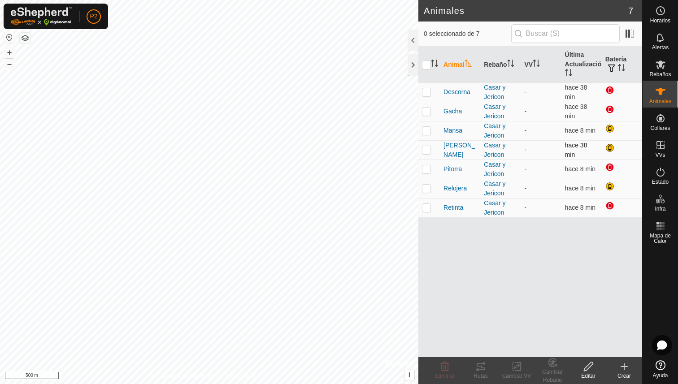
click at [597, 153] on td "hace 38 min" at bounding box center [581, 149] width 40 height 19
click at [608, 148] on div at bounding box center [610, 148] width 11 height 11
click at [453, 128] on span "Mansa" at bounding box center [452, 130] width 19 height 9
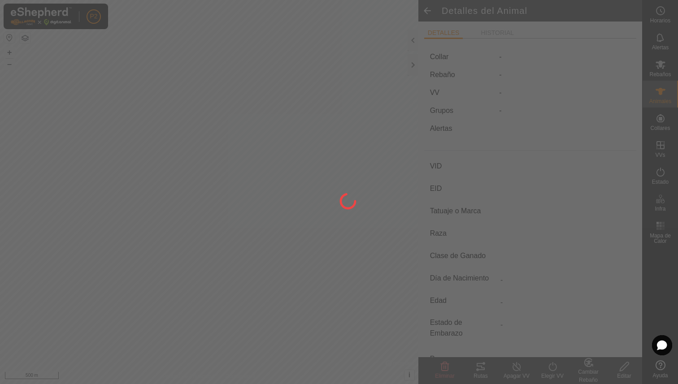
type input "Mansa"
type input "000010809038129"
type input "-"
type input "Limusina"
type input "-"
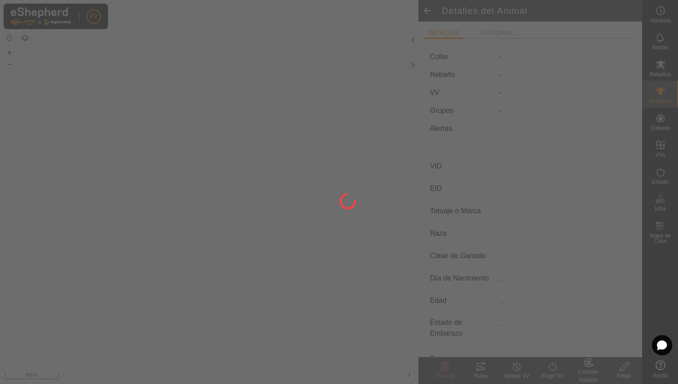
type input "03/2010"
type input "15 years 8 months"
type input "Húmeda/Lactante"
type input "600 kg"
type input "-"
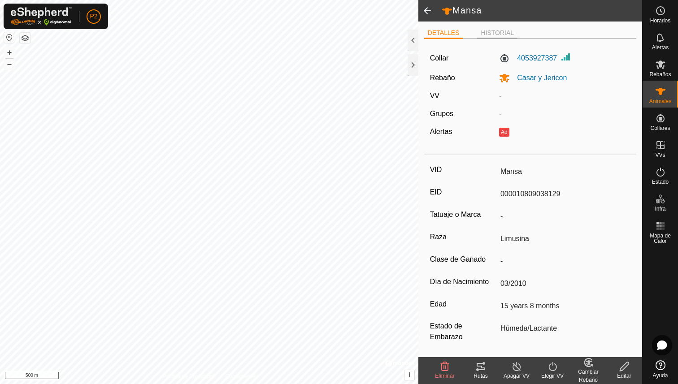
click at [491, 36] on li "HISTORIAL" at bounding box center [497, 33] width 40 height 11
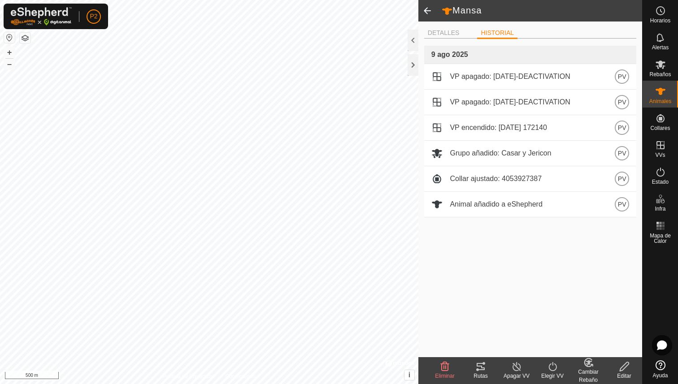
click at [453, 25] on div "DETALLES HISTORIAL 9 ago 2025 VP apagado: [DATE]-DEACTIVATION PV VP apagado: [D…" at bounding box center [530, 190] width 224 height 336
click at [449, 28] on li "DETALLES" at bounding box center [443, 33] width 39 height 11
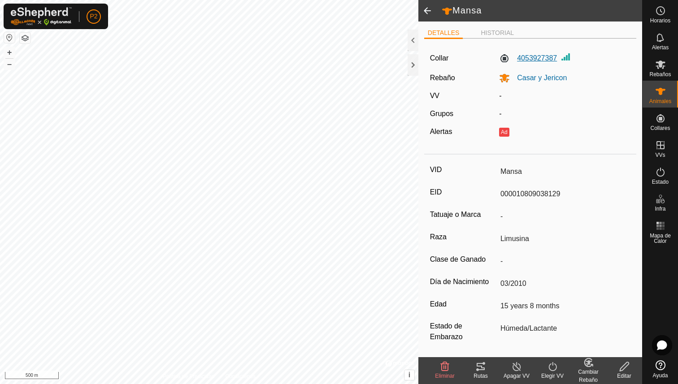
click at [539, 61] on label "4053927387" at bounding box center [528, 58] width 58 height 11
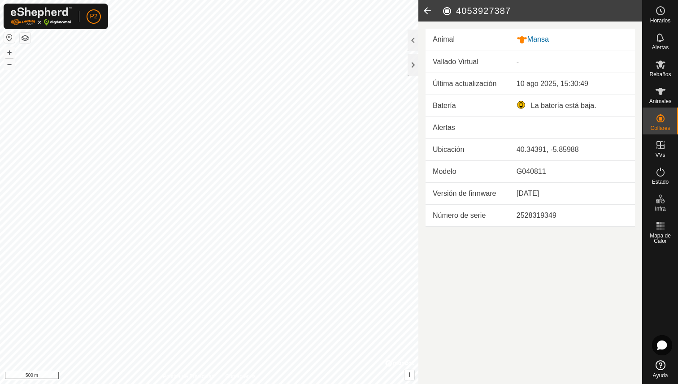
click at [428, 12] on icon at bounding box center [427, 11] width 18 height 22
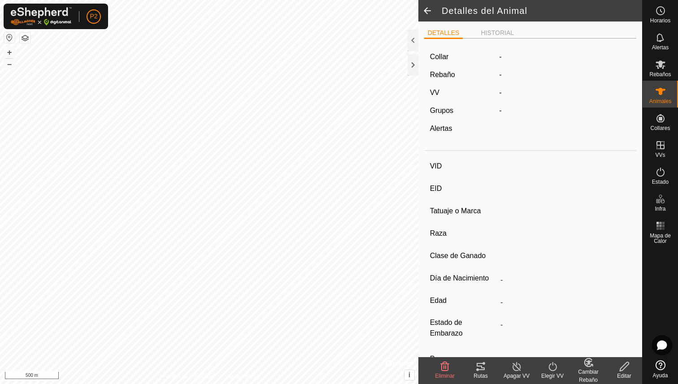
type input "Mansa"
type input "000010809038129"
type input "-"
type input "Limusina"
type input "-"
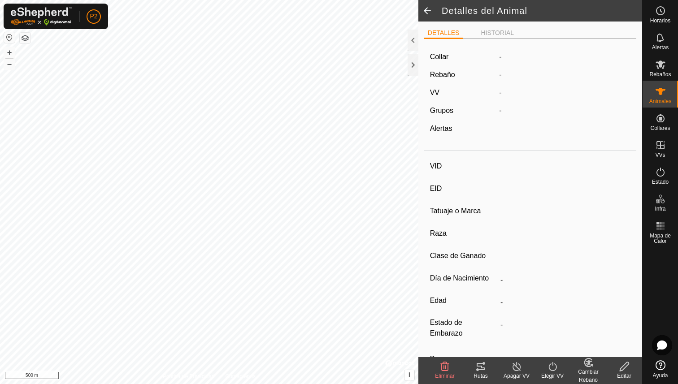
type input "03/2010"
type input "15 years 8 months"
type input "Húmeda/Lactante"
type input "600 kg"
type input "-"
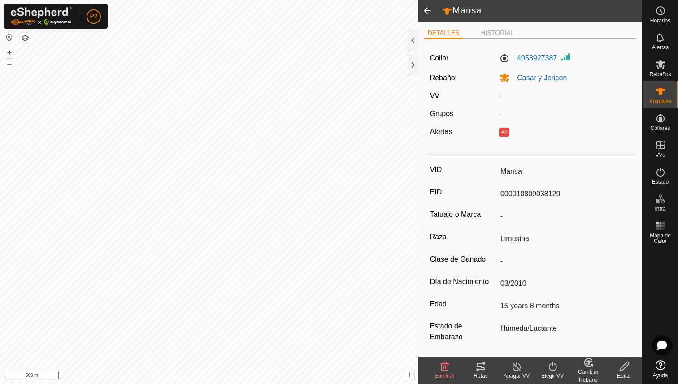
click at [427, 13] on span at bounding box center [427, 11] width 18 height 22
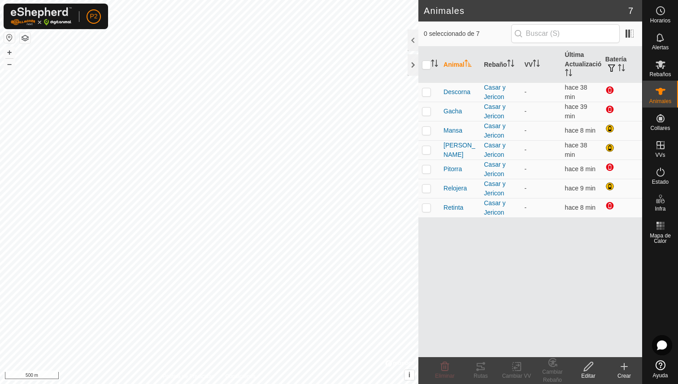
click at [427, 13] on h2 "Animales" at bounding box center [526, 10] width 204 height 11
click at [413, 68] on div at bounding box center [412, 65] width 11 height 22
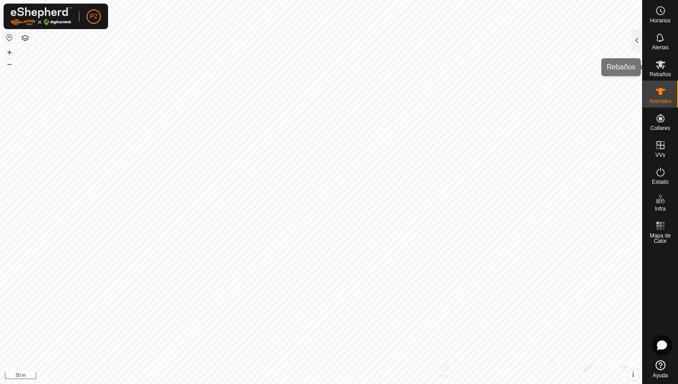
click at [667, 67] on es-mob-svg-icon at bounding box center [660, 64] width 16 height 14
click at [663, 55] on div "Rebaños" at bounding box center [659, 67] width 35 height 27
click at [659, 49] on span "Alertas" at bounding box center [660, 47] width 17 height 5
click at [637, 43] on div at bounding box center [636, 41] width 11 height 22
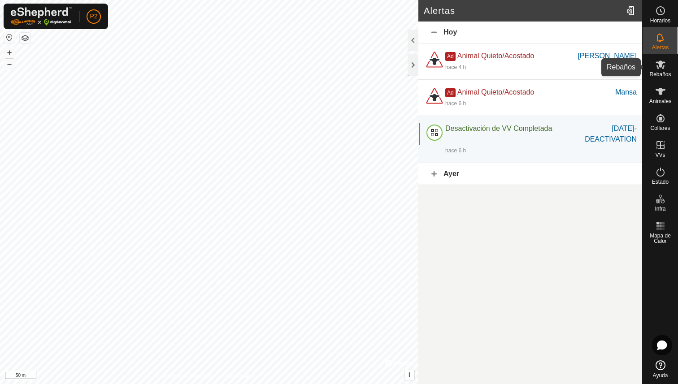
click at [668, 63] on div "Rebaños" at bounding box center [659, 67] width 35 height 27
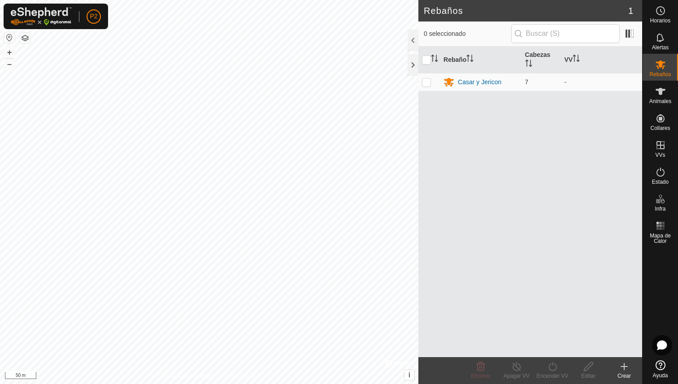
click at [661, 52] on div "Alertas" at bounding box center [659, 40] width 35 height 27
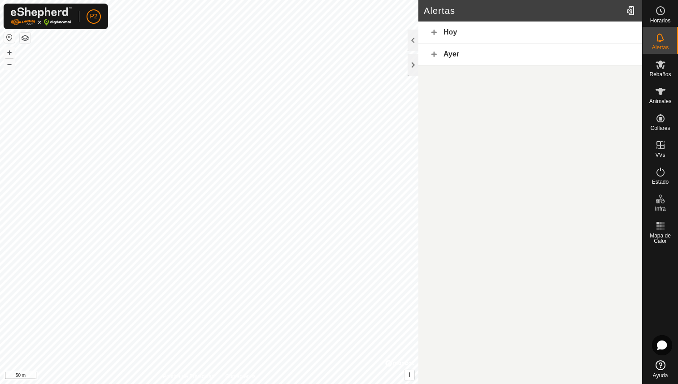
click at [490, 24] on div "Hoy" at bounding box center [530, 33] width 224 height 22
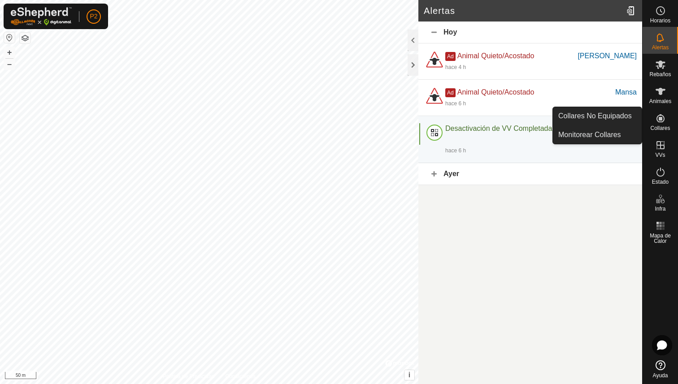
click at [663, 125] on es-neckbands-svg-icon at bounding box center [660, 118] width 16 height 14
click at [602, 132] on link "Monitorear Collares" at bounding box center [597, 135] width 89 height 18
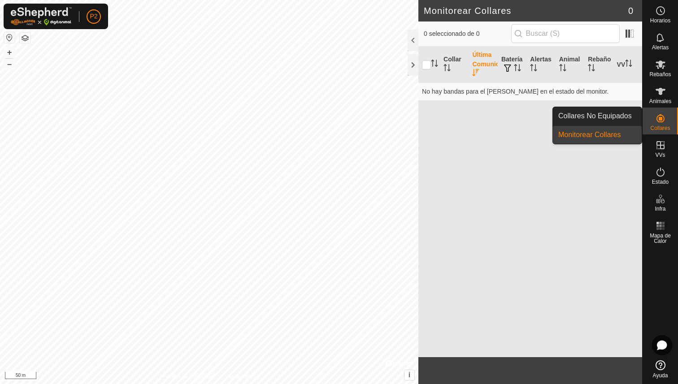
click at [667, 116] on es-neckbands-svg-icon at bounding box center [660, 118] width 16 height 14
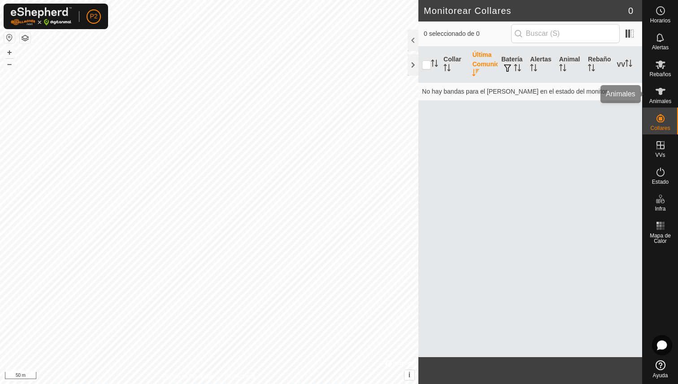
click at [661, 93] on icon at bounding box center [660, 91] width 10 height 7
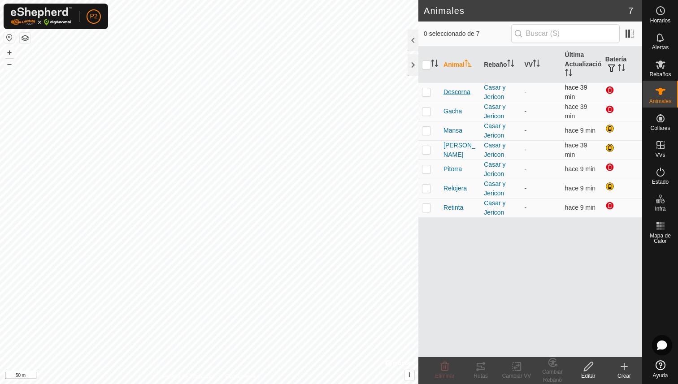
click at [455, 90] on span "Descorna" at bounding box center [456, 91] width 27 height 9
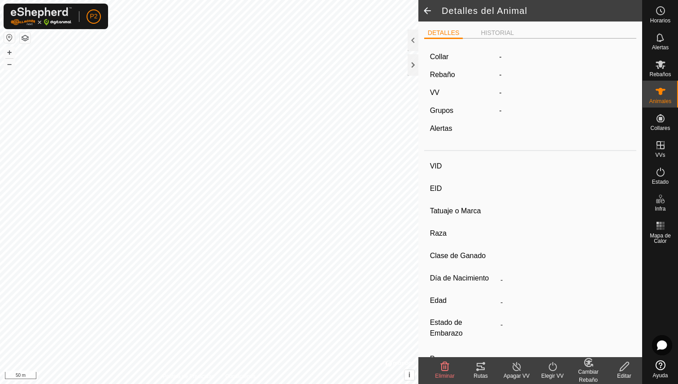
type input "Descorna"
type input "000070812442756"
type input "-"
type input "Limusina"
type input "-"
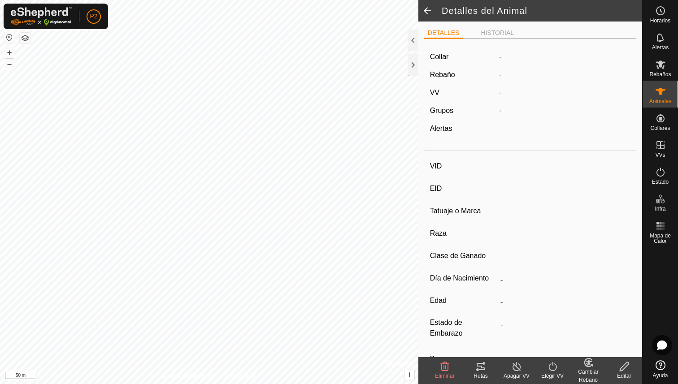
type input "06/2016"
type input "9 years 3 months"
type input "Húmeda/Lactante"
type input "700 kg"
type input "-"
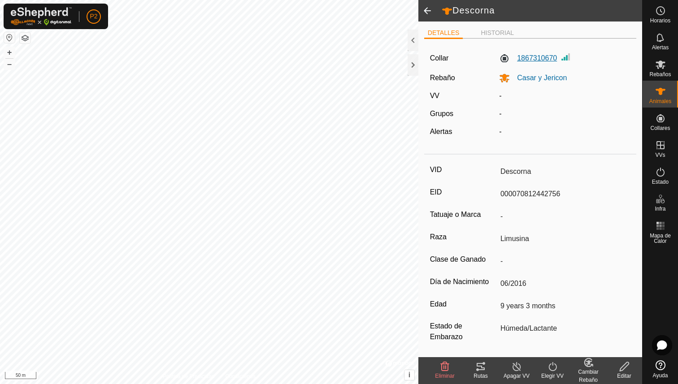
click at [531, 59] on label "1867310670" at bounding box center [528, 58] width 58 height 11
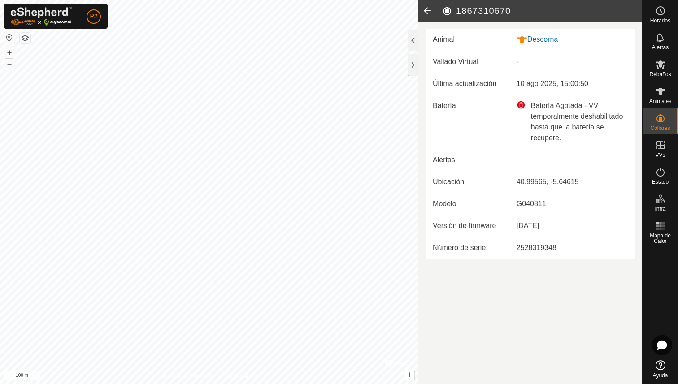
click at [93, 384] on html "P2 Horarios Alertas Rebaños Animales Collares VVs Estado Infra Mapa de Calor Ay…" at bounding box center [339, 192] width 678 height 384
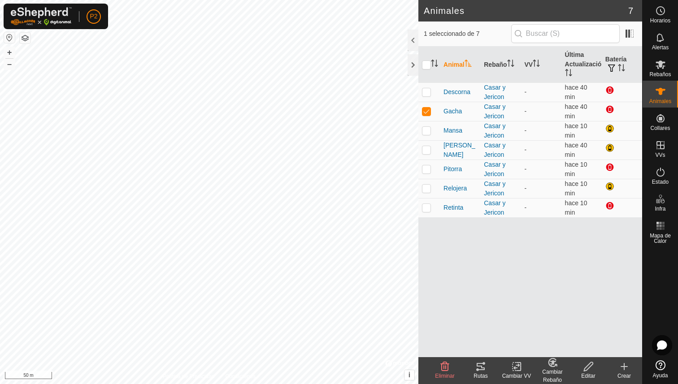
checkbox input "true"
checkbox input "false"
checkbox input "true"
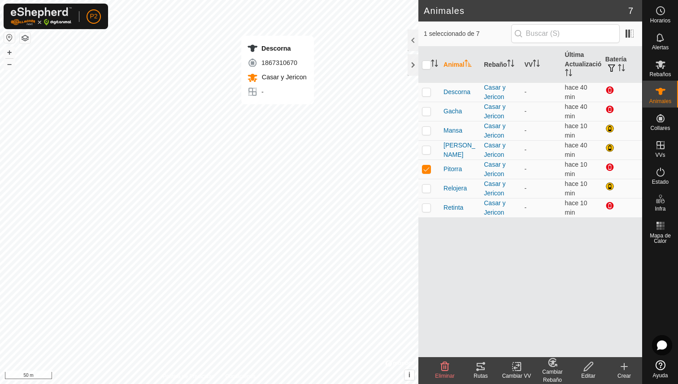
checkbox input "false"
checkbox input "true"
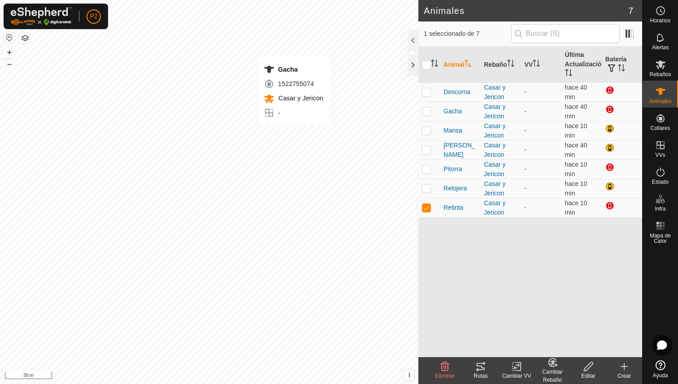
checkbox input "true"
checkbox input "false"
checkbox input "true"
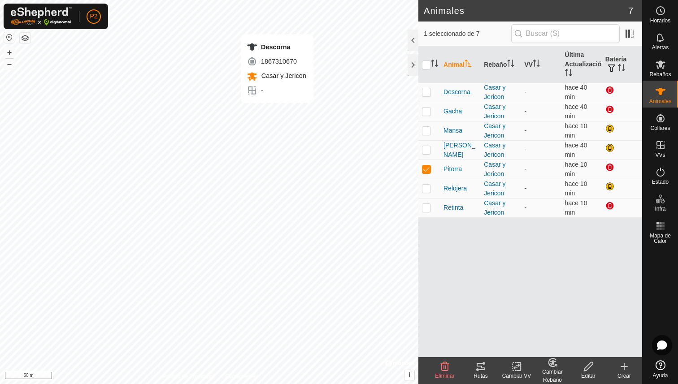
checkbox input "true"
checkbox input "false"
checkbox input "true"
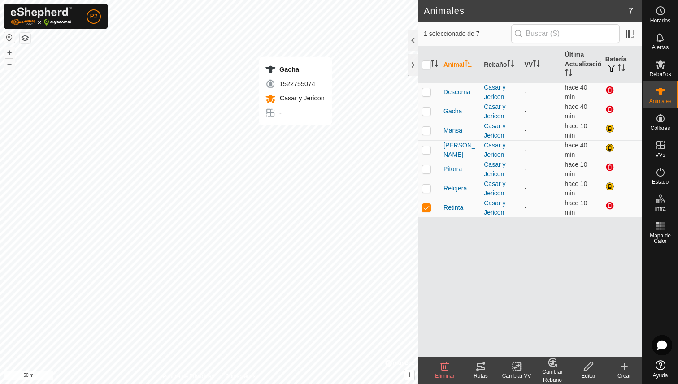
checkbox input "true"
checkbox input "false"
checkbox input "true"
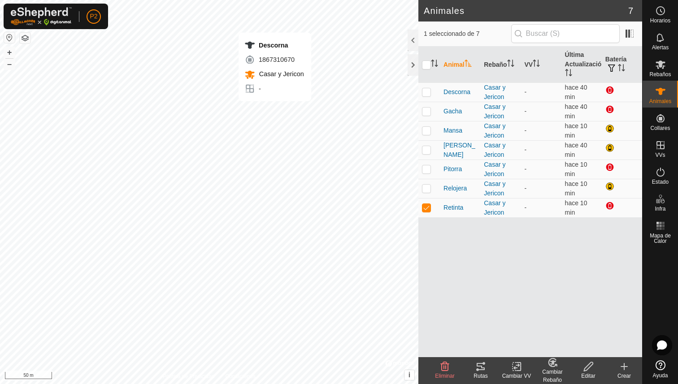
checkbox input "true"
checkbox input "false"
checkbox input "true"
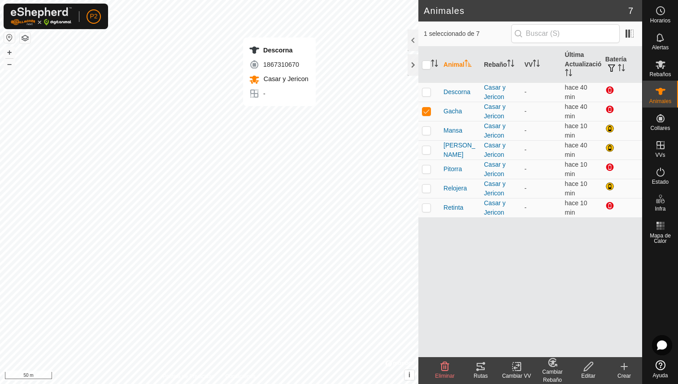
checkbox input "false"
checkbox input "true"
checkbox input "false"
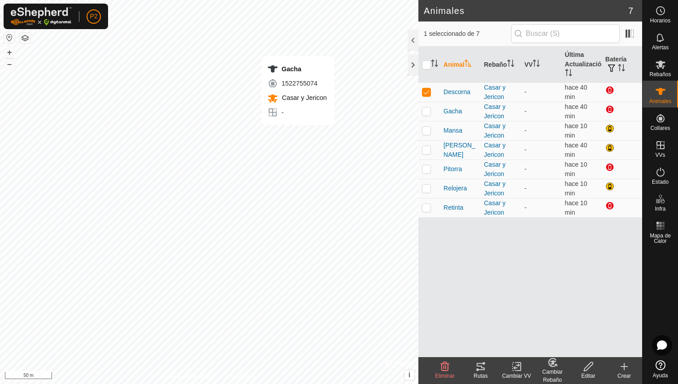
checkbox input "false"
checkbox input "true"
click at [111, 36] on span "Mi Cuenta" at bounding box center [113, 37] width 34 height 8
click at [53, 16] on img at bounding box center [41, 16] width 61 height 18
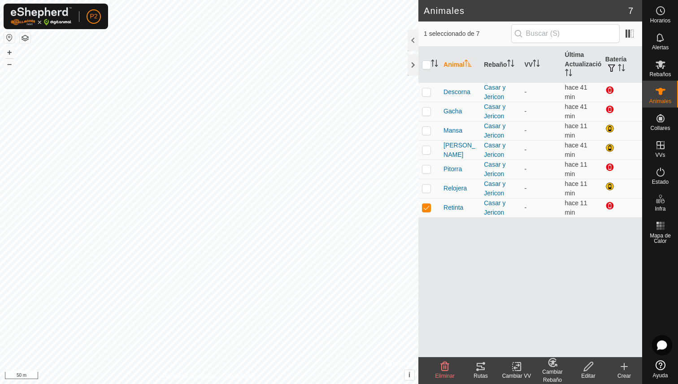
click at [26, 37] on button "button" at bounding box center [25, 38] width 11 height 11
click at [448, 67] on th "Animal" at bounding box center [460, 65] width 40 height 36
click at [449, 65] on th "Animal" at bounding box center [460, 65] width 40 height 36
click at [450, 66] on th "Animal" at bounding box center [460, 65] width 40 height 36
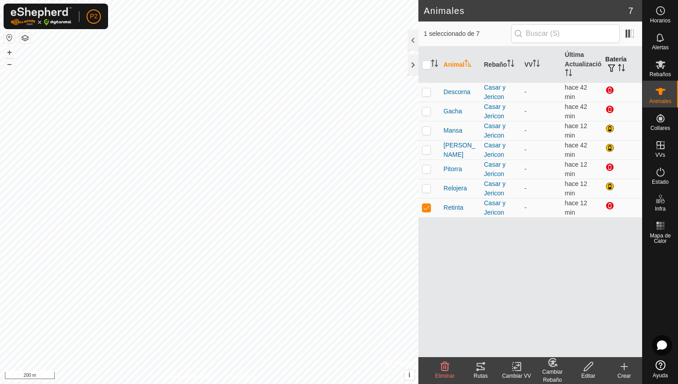
click at [622, 68] on icon "Activar para ordenar" at bounding box center [621, 67] width 7 height 7
click at [449, 71] on th "Animal" at bounding box center [460, 65] width 40 height 36
click at [449, 65] on th "Animal" at bounding box center [460, 65] width 40 height 36
click at [450, 65] on th "Animal" at bounding box center [460, 65] width 40 height 36
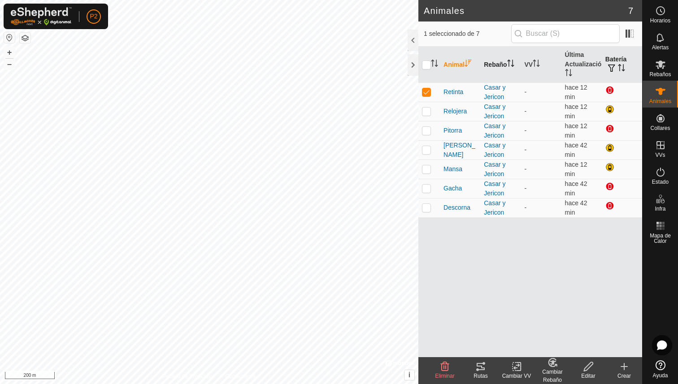
click at [494, 66] on th "Rebaño" at bounding box center [500, 65] width 40 height 36
click at [660, 66] on icon at bounding box center [660, 65] width 10 height 9
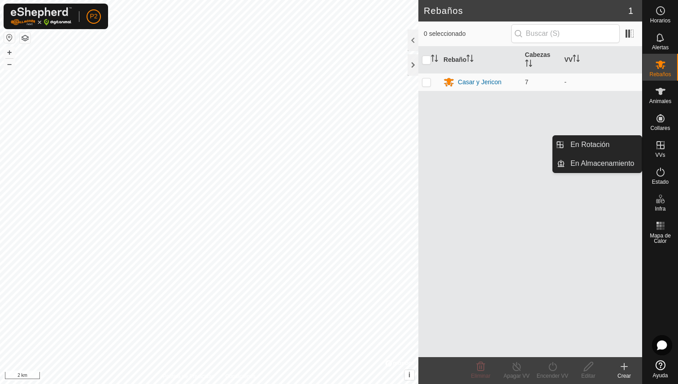
click at [659, 150] on icon at bounding box center [660, 145] width 11 height 11
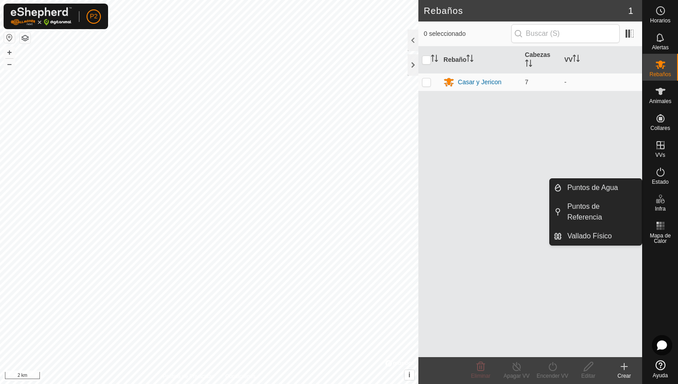
click at [601, 236] on link "Vallado Físico" at bounding box center [602, 236] width 80 height 18
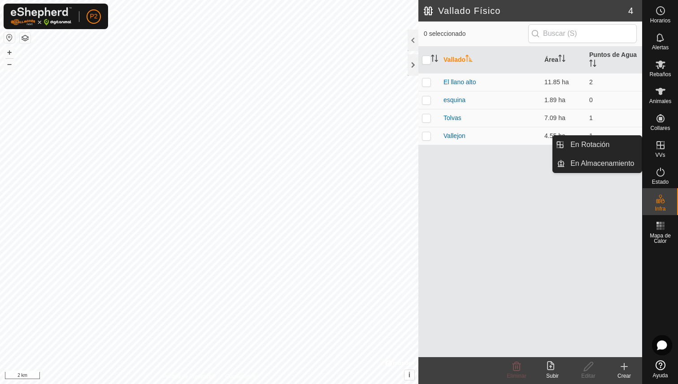
click at [668, 145] on es-virtualpaddocks-svg-icon at bounding box center [660, 145] width 16 height 14
click at [621, 162] on link "En Almacenamiento" at bounding box center [603, 164] width 77 height 18
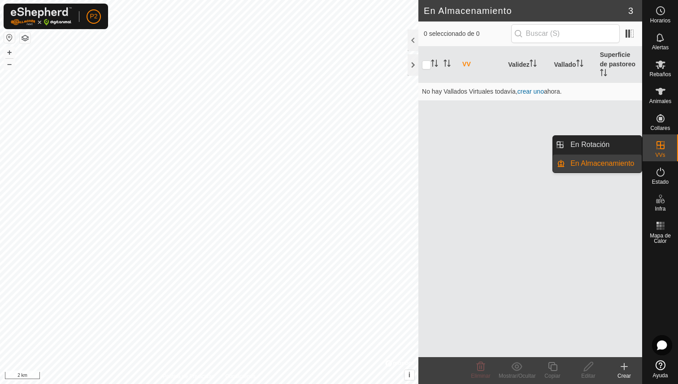
click at [626, 146] on link "En Rotación" at bounding box center [603, 145] width 77 height 18
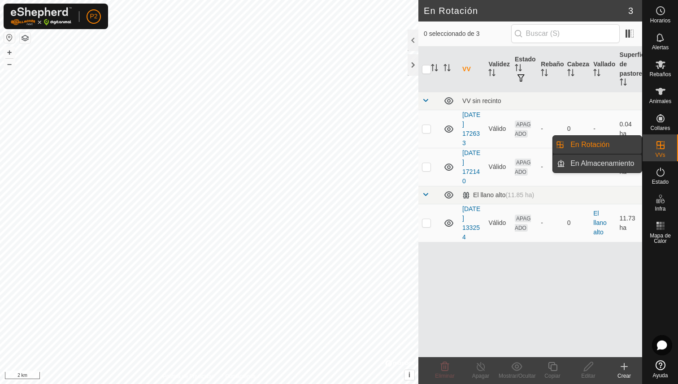
click at [605, 161] on link "En Almacenamiento" at bounding box center [603, 164] width 77 height 18
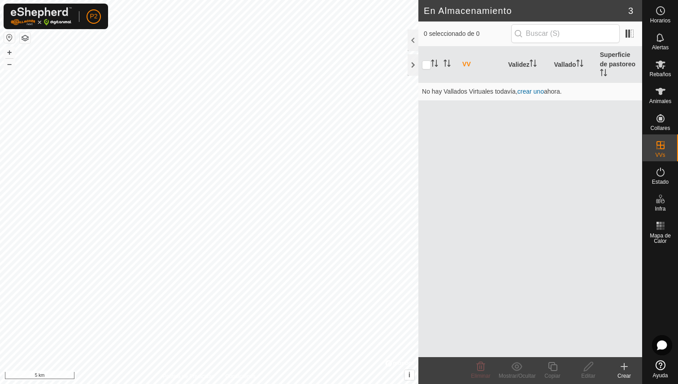
click at [204, 0] on html "P2 Horarios Alertas Rebaños Animales Collares VVs Estado Infra Mapa de Calor Ay…" at bounding box center [339, 192] width 678 height 384
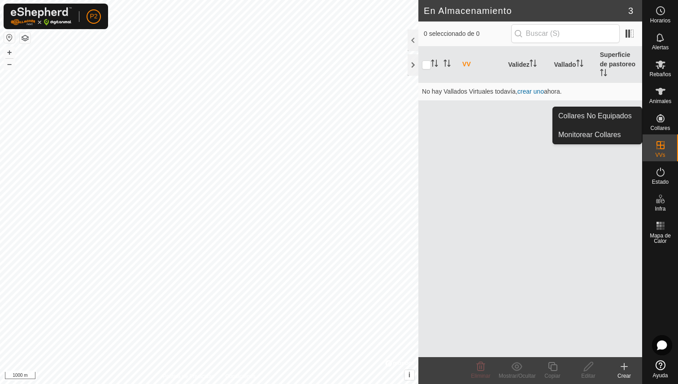
click at [658, 120] on icon at bounding box center [660, 118] width 11 height 11
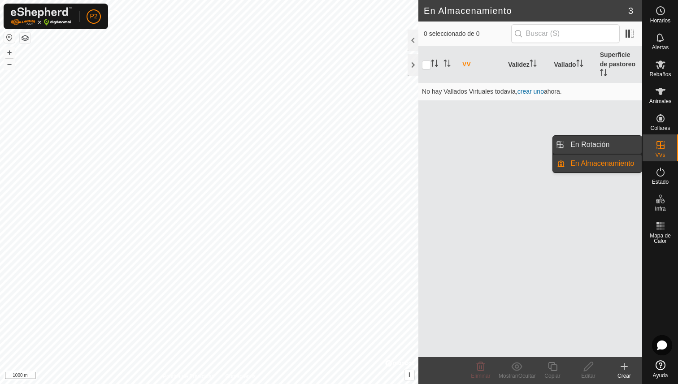
click at [631, 147] on link "En Rotación" at bounding box center [603, 145] width 77 height 18
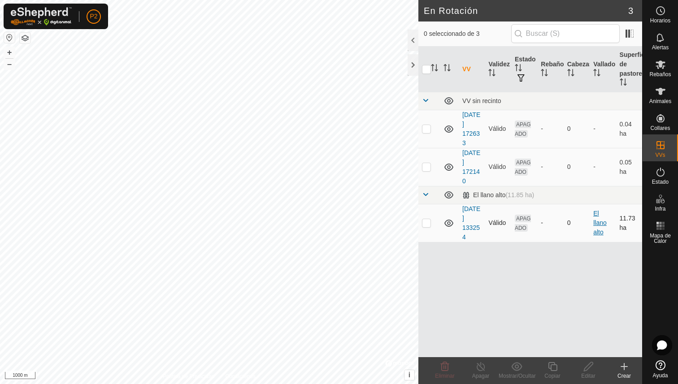
click at [597, 221] on link "El llano alto" at bounding box center [599, 223] width 13 height 26
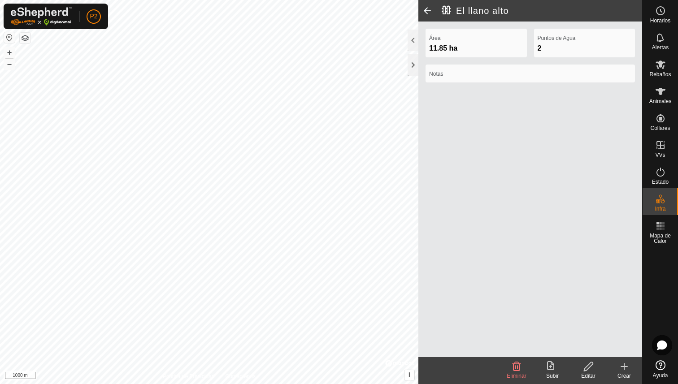
click at [429, 11] on span at bounding box center [427, 11] width 18 height 22
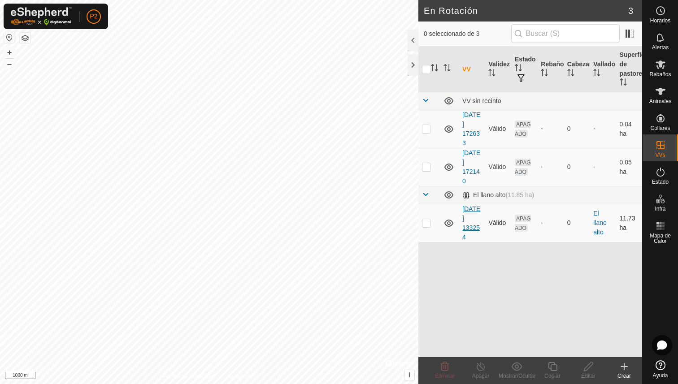
click at [466, 217] on link "[DATE] 133254" at bounding box center [471, 222] width 18 height 35
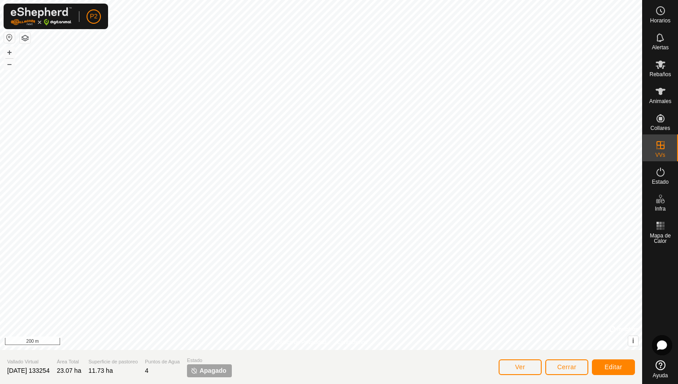
click at [609, 364] on span "Editar" at bounding box center [613, 367] width 18 height 7
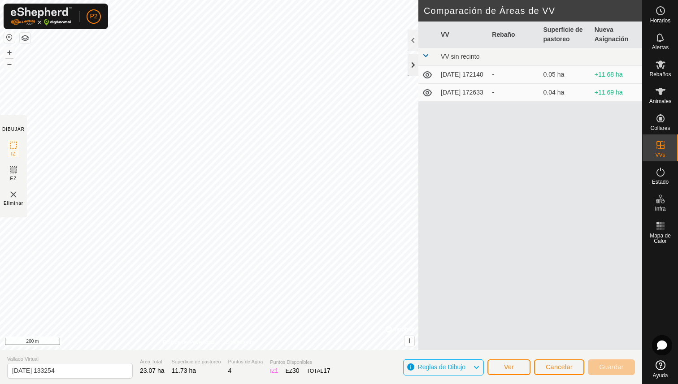
click at [414, 61] on div at bounding box center [412, 65] width 11 height 22
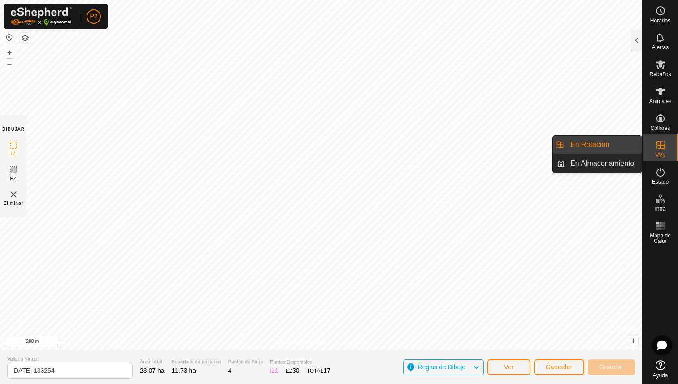
click at [675, 139] on div "VVs" at bounding box center [659, 147] width 35 height 27
drag, startPoint x: 640, startPoint y: 154, endPoint x: 627, endPoint y: 158, distance: 13.3
click at [627, 158] on link "En Almacenamiento" at bounding box center [603, 164] width 77 height 18
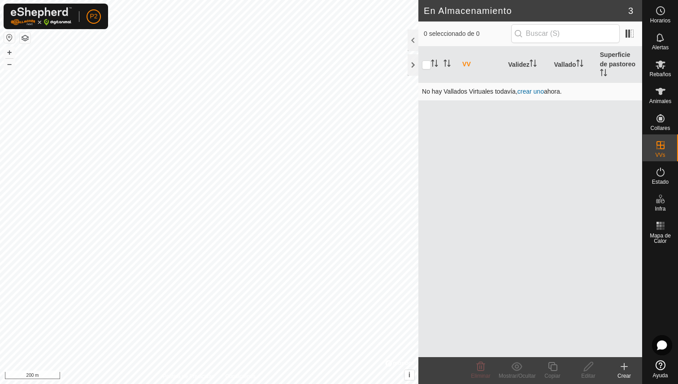
click at [533, 91] on link "crear uno" at bounding box center [530, 91] width 26 height 7
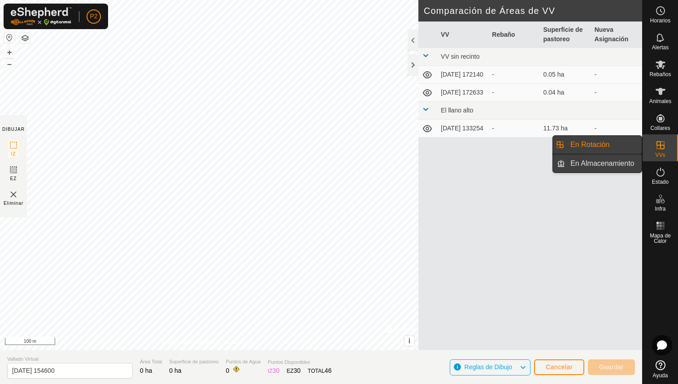
click at [599, 162] on link "En Almacenamiento" at bounding box center [603, 164] width 77 height 18
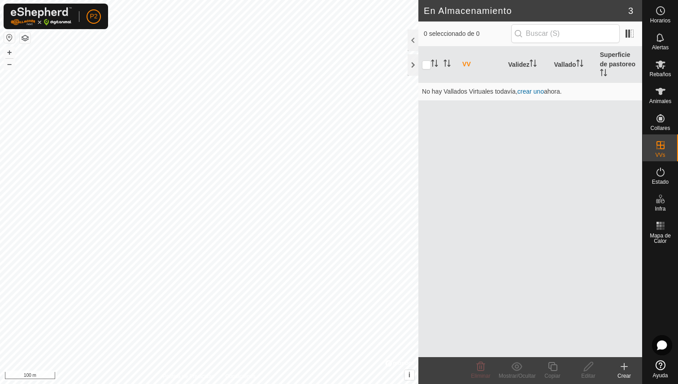
click at [464, 62] on th "VV" at bounding box center [482, 65] width 46 height 36
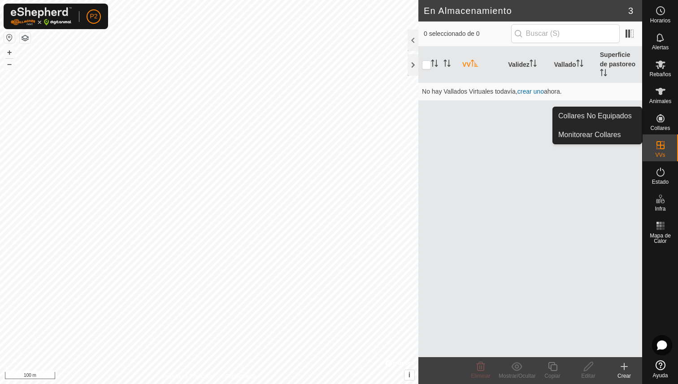
click at [657, 117] on icon at bounding box center [660, 118] width 11 height 11
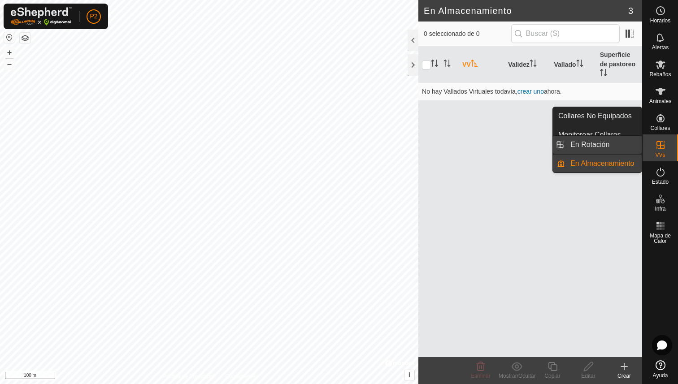
click at [617, 147] on link "En Rotación" at bounding box center [603, 145] width 77 height 18
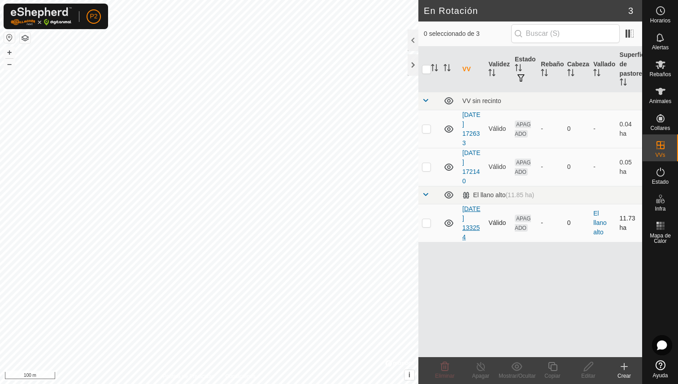
click at [472, 218] on link "[DATE] 133254" at bounding box center [471, 222] width 18 height 35
